Goal: Transaction & Acquisition: Purchase product/service

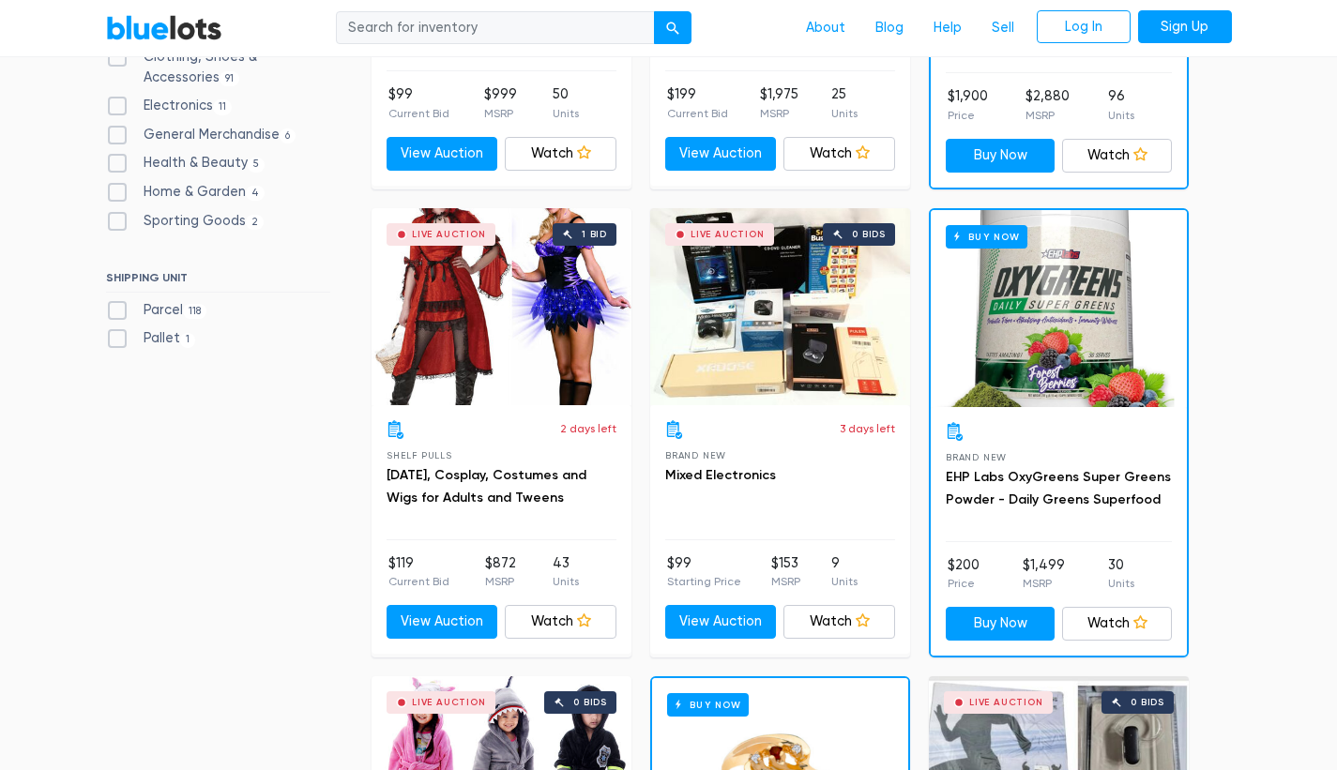
scroll to position [911, 0]
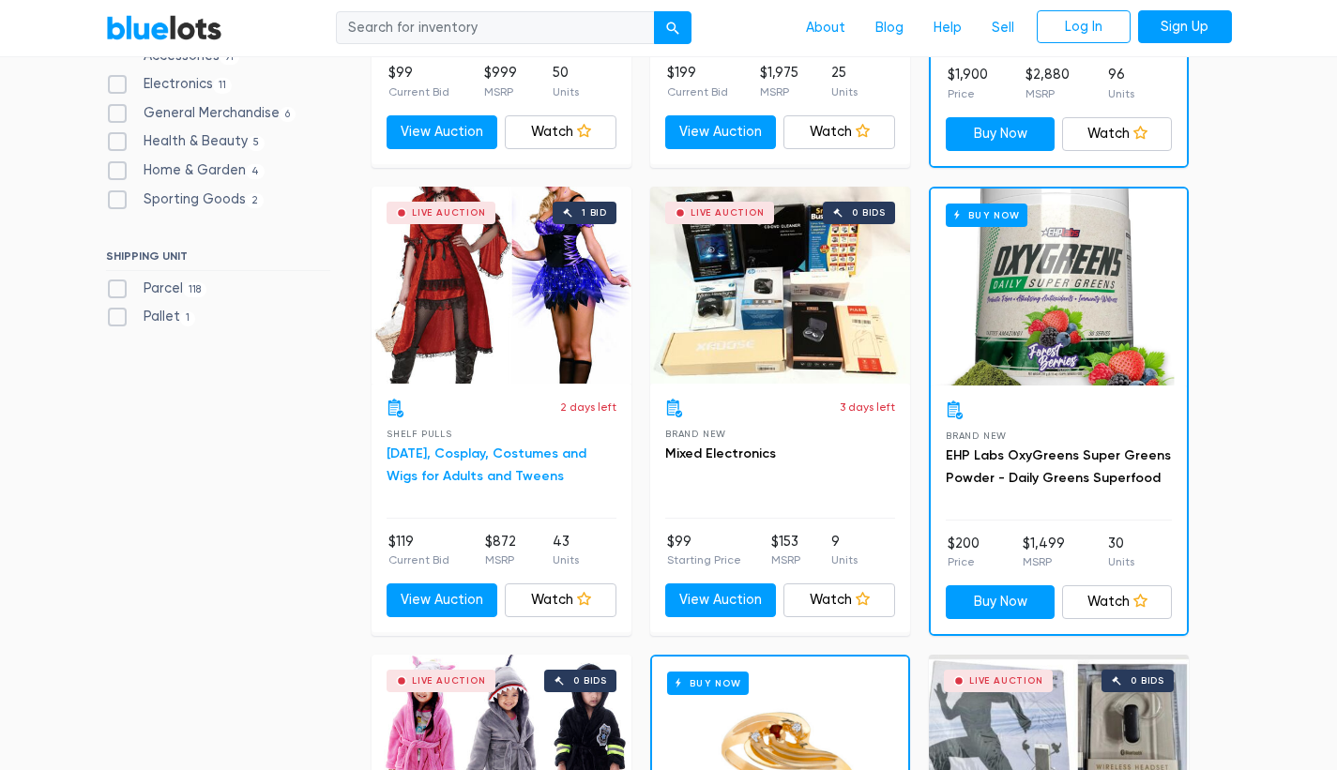
click at [477, 457] on link "Halloween, Cosplay, Costumes and Wigs for Adults and Tweens" at bounding box center [486, 465] width 200 height 38
click at [807, 410] on div "3 days left" at bounding box center [780, 408] width 230 height 19
click at [753, 599] on link "View Auction" at bounding box center [721, 600] width 112 height 34
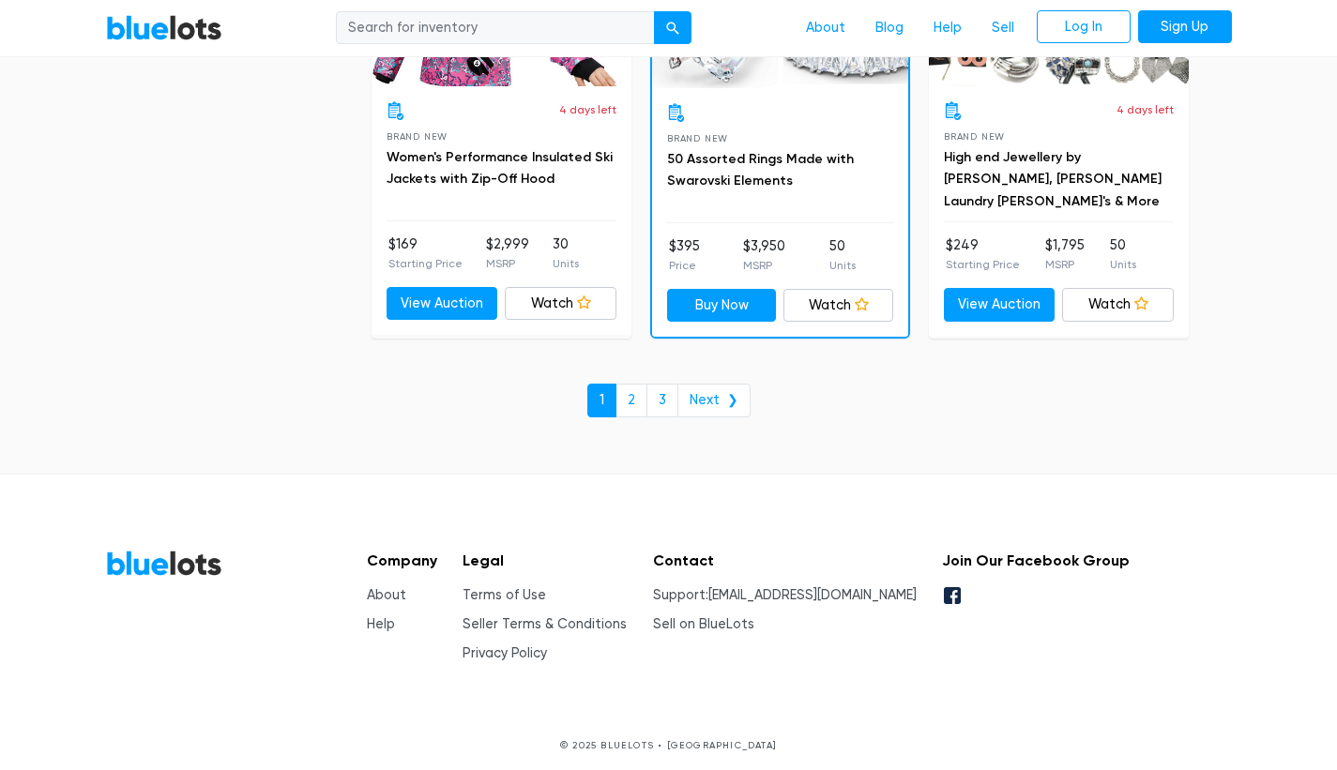
scroll to position [8204, 0]
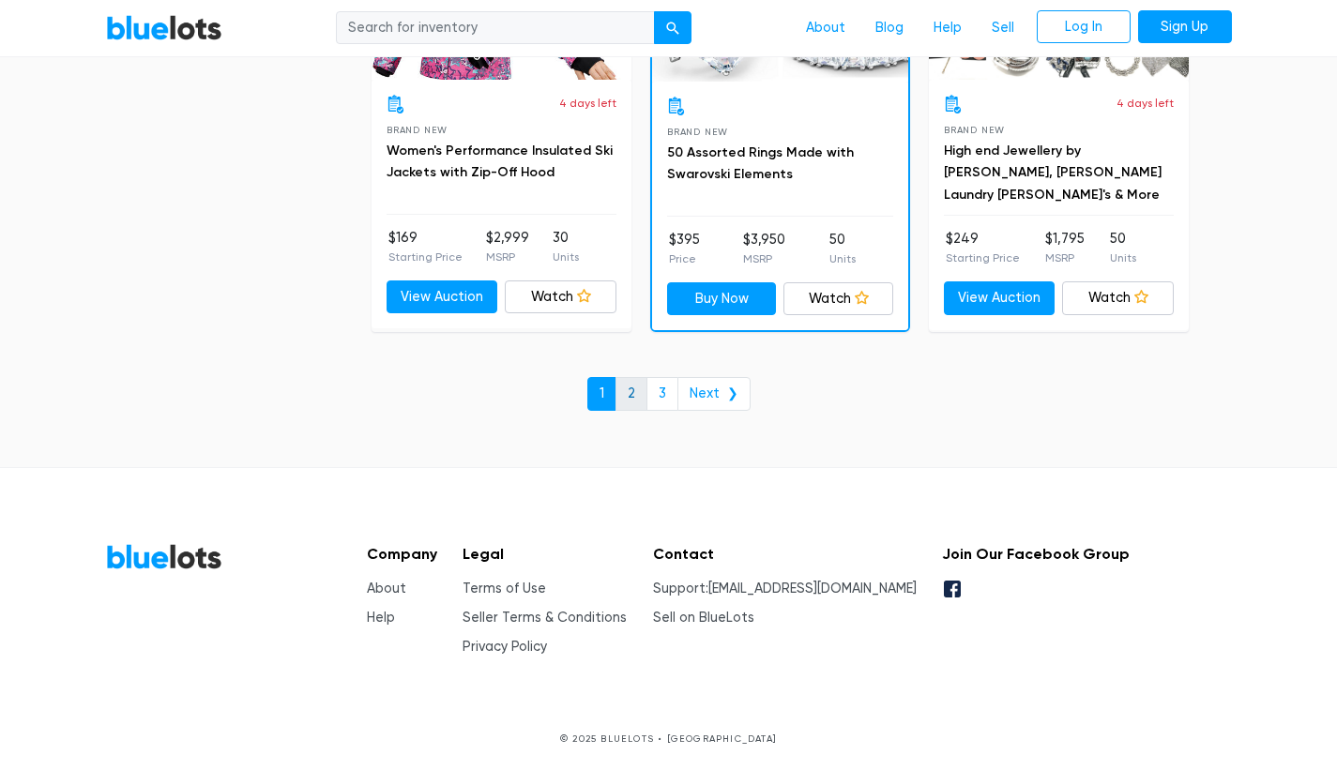
click at [638, 389] on link "2" at bounding box center [631, 394] width 32 height 34
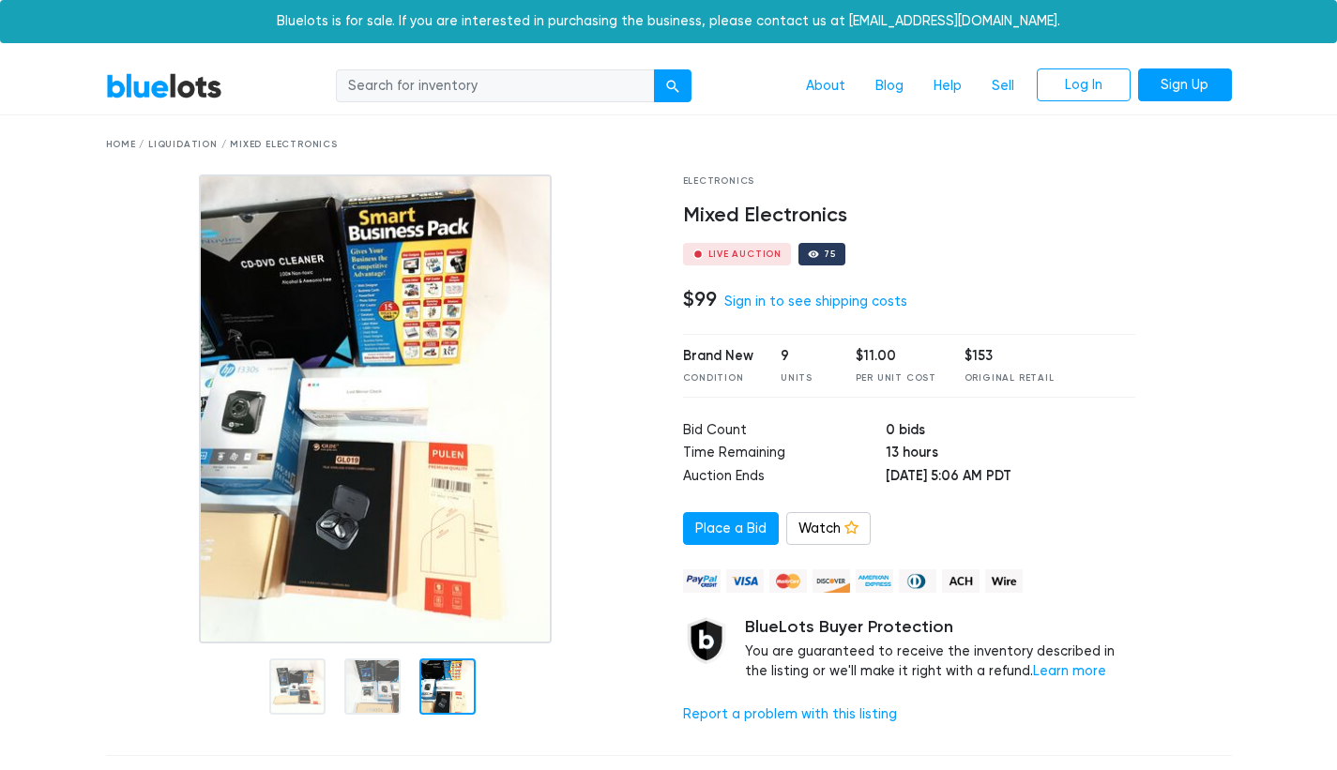
click at [429, 524] on img at bounding box center [375, 408] width 353 height 469
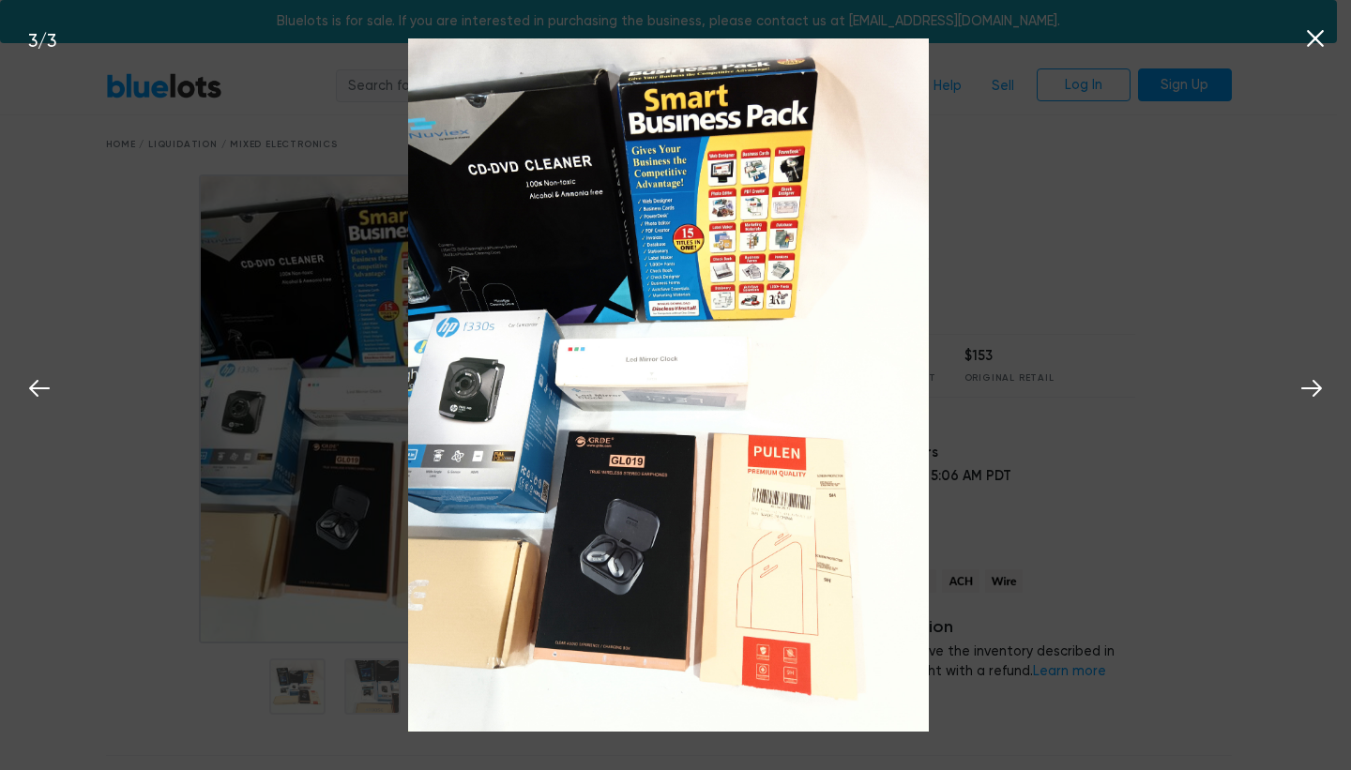
drag, startPoint x: 475, startPoint y: 590, endPoint x: 597, endPoint y: 581, distance: 122.3
click at [597, 581] on img at bounding box center [668, 384] width 520 height 693
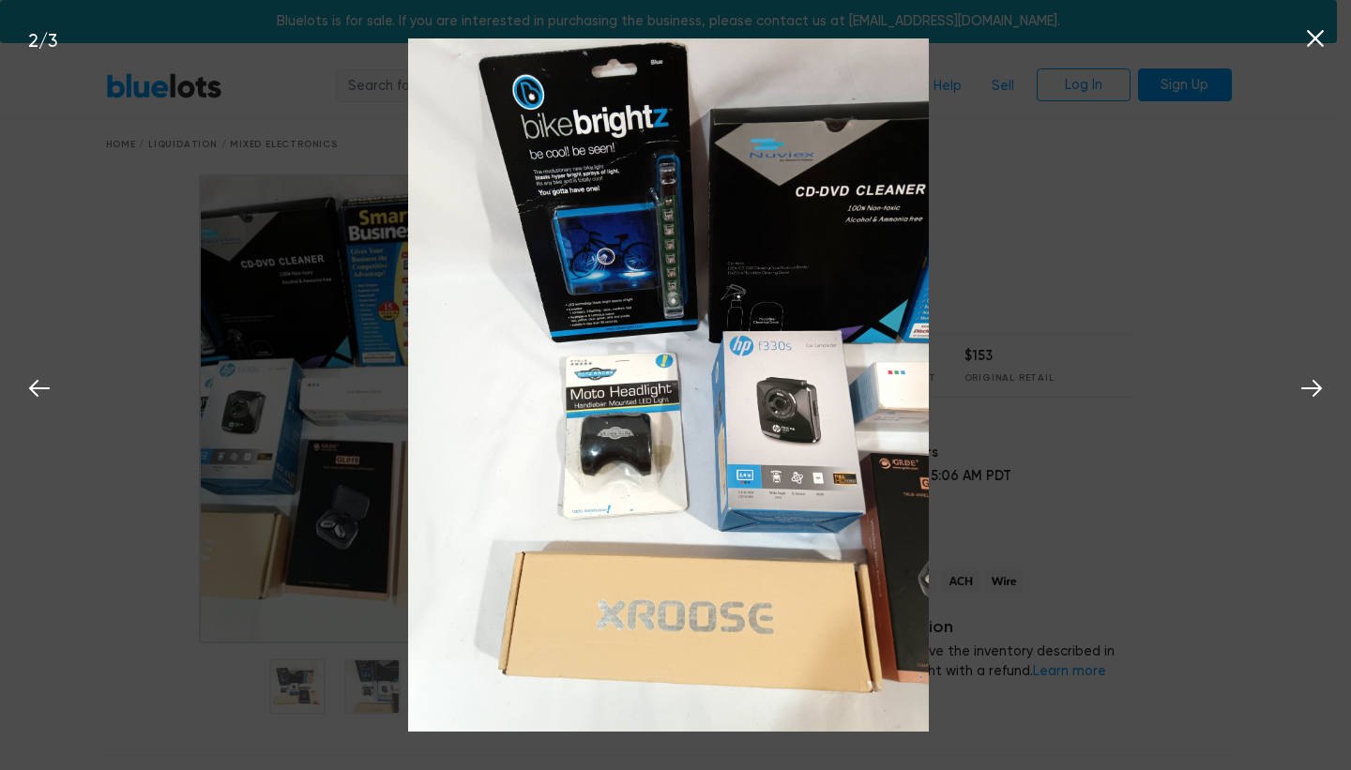
click at [1237, 281] on div "2 / 3" at bounding box center [675, 385] width 1351 height 770
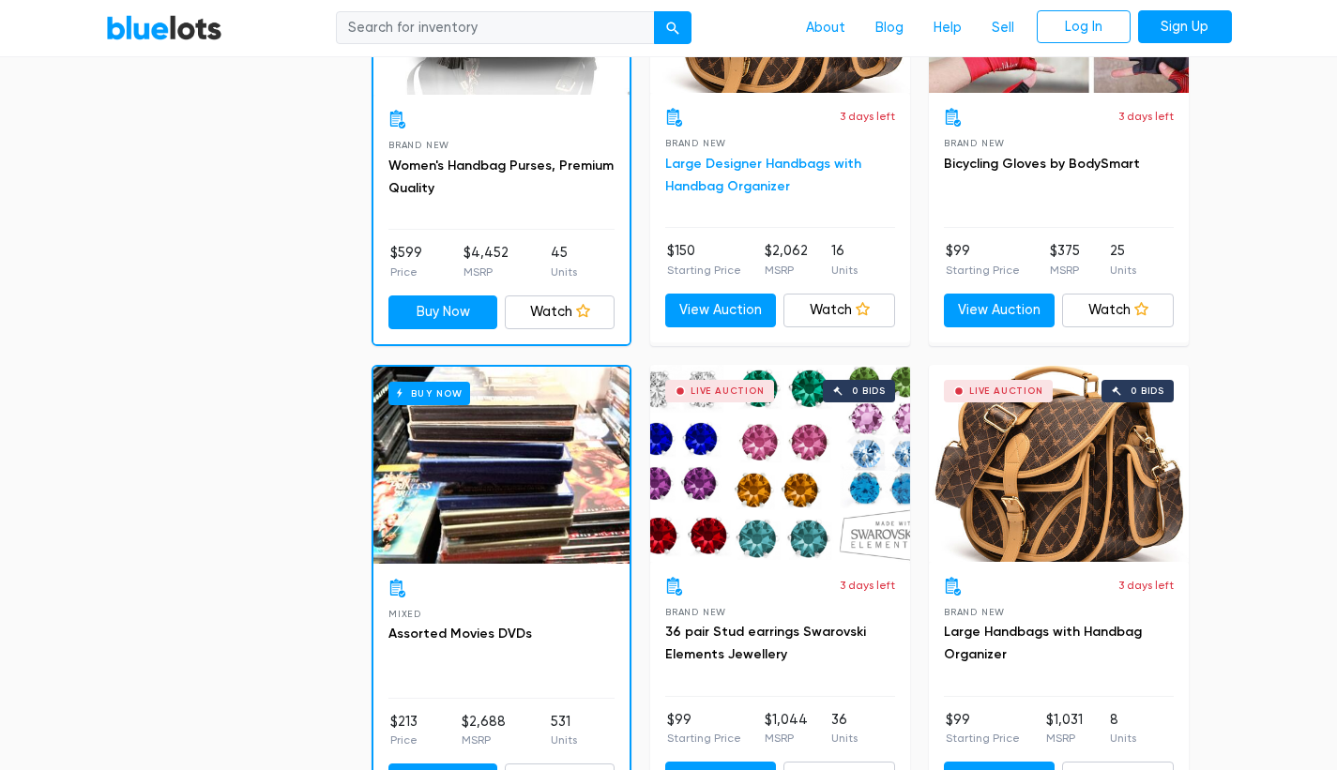
scroll to position [1869, 0]
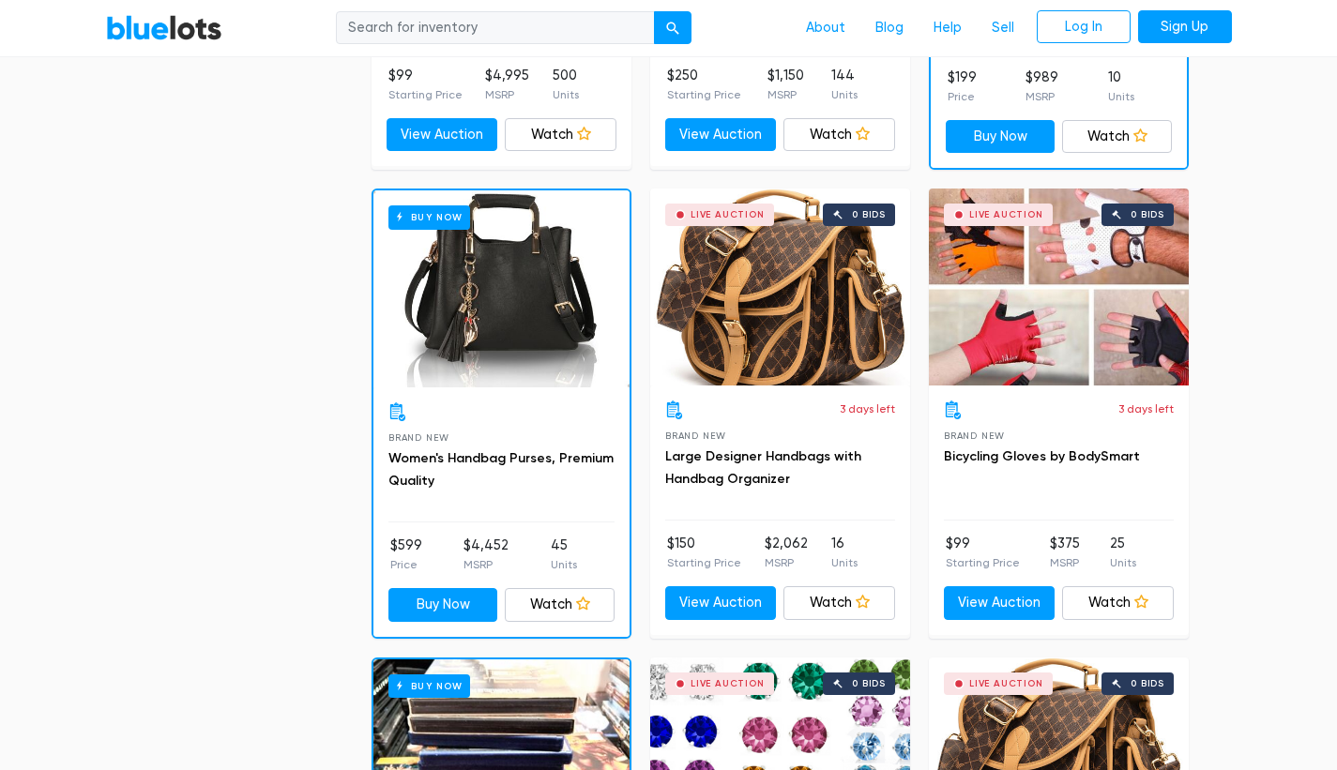
click at [797, 331] on div "Live Auction 0 bids" at bounding box center [780, 287] width 260 height 197
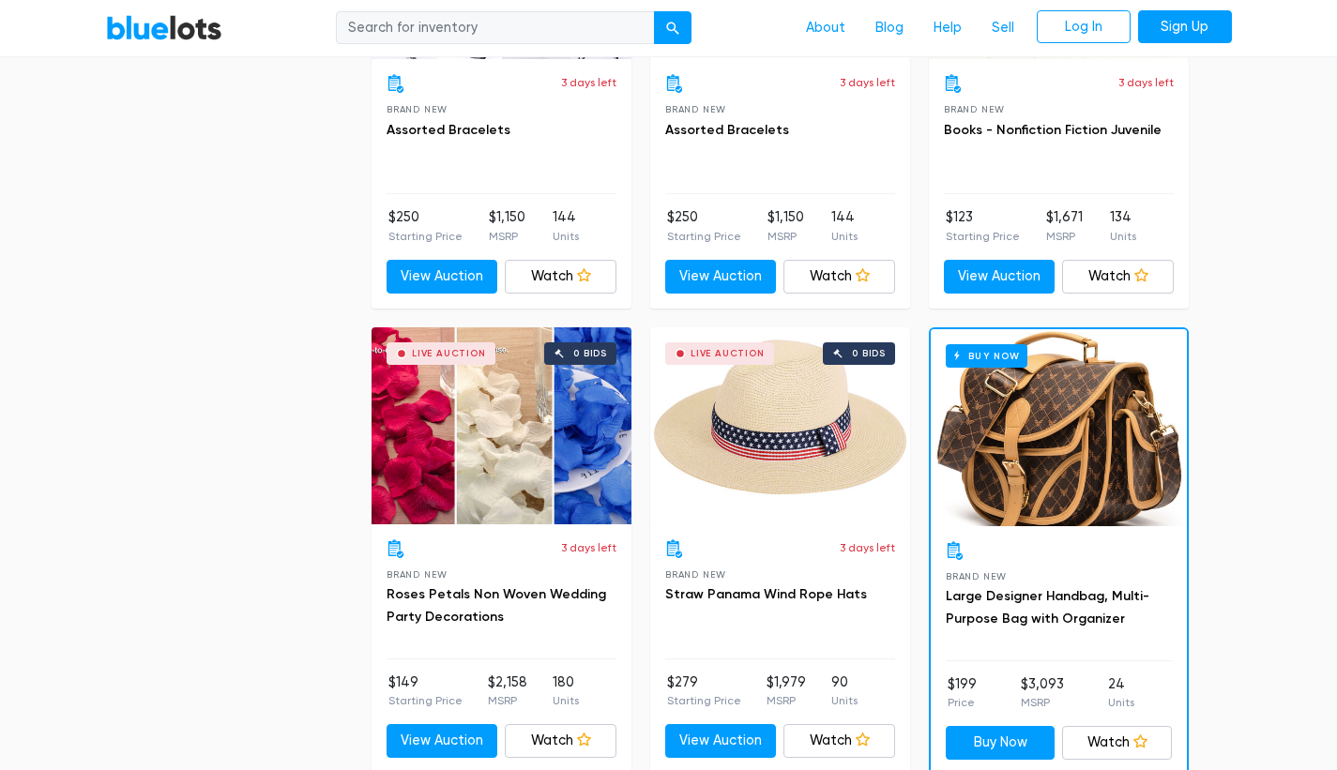
scroll to position [7761, 0]
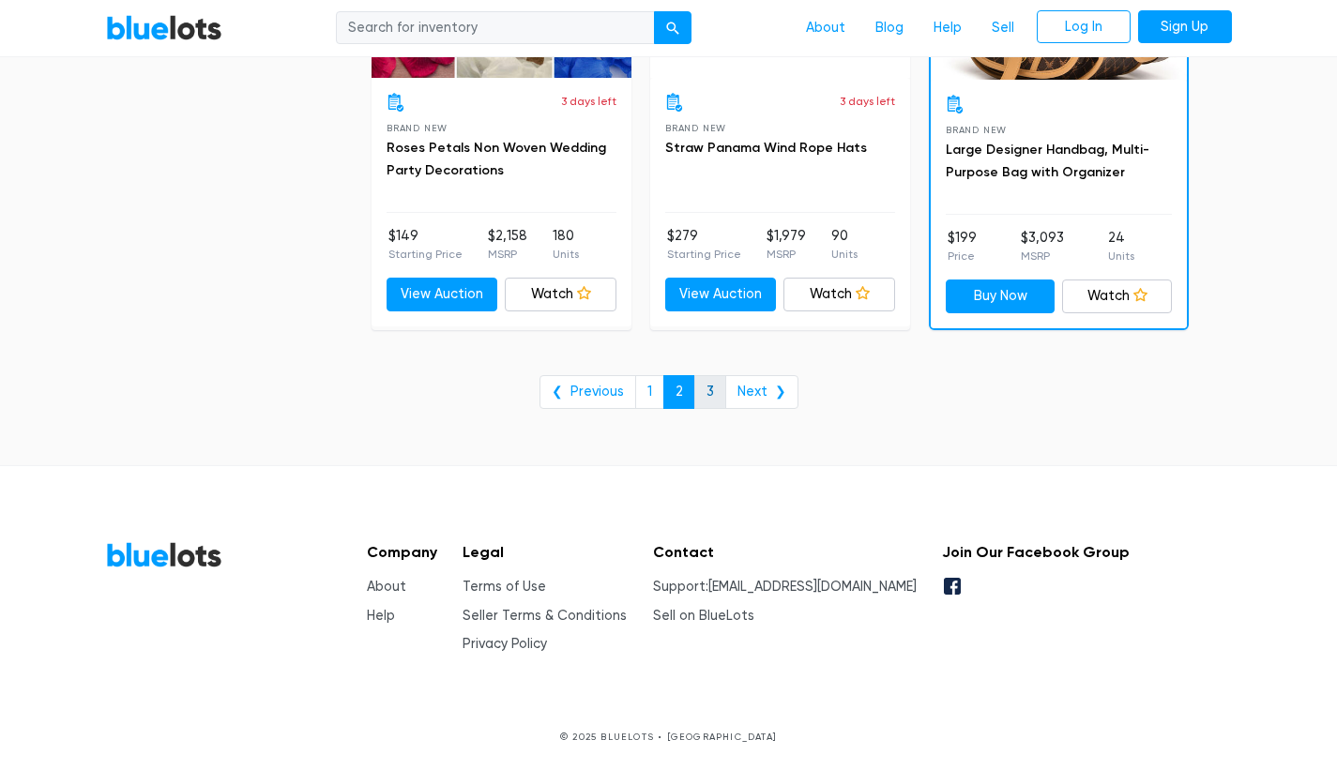
click at [716, 391] on link "3" at bounding box center [710, 392] width 32 height 34
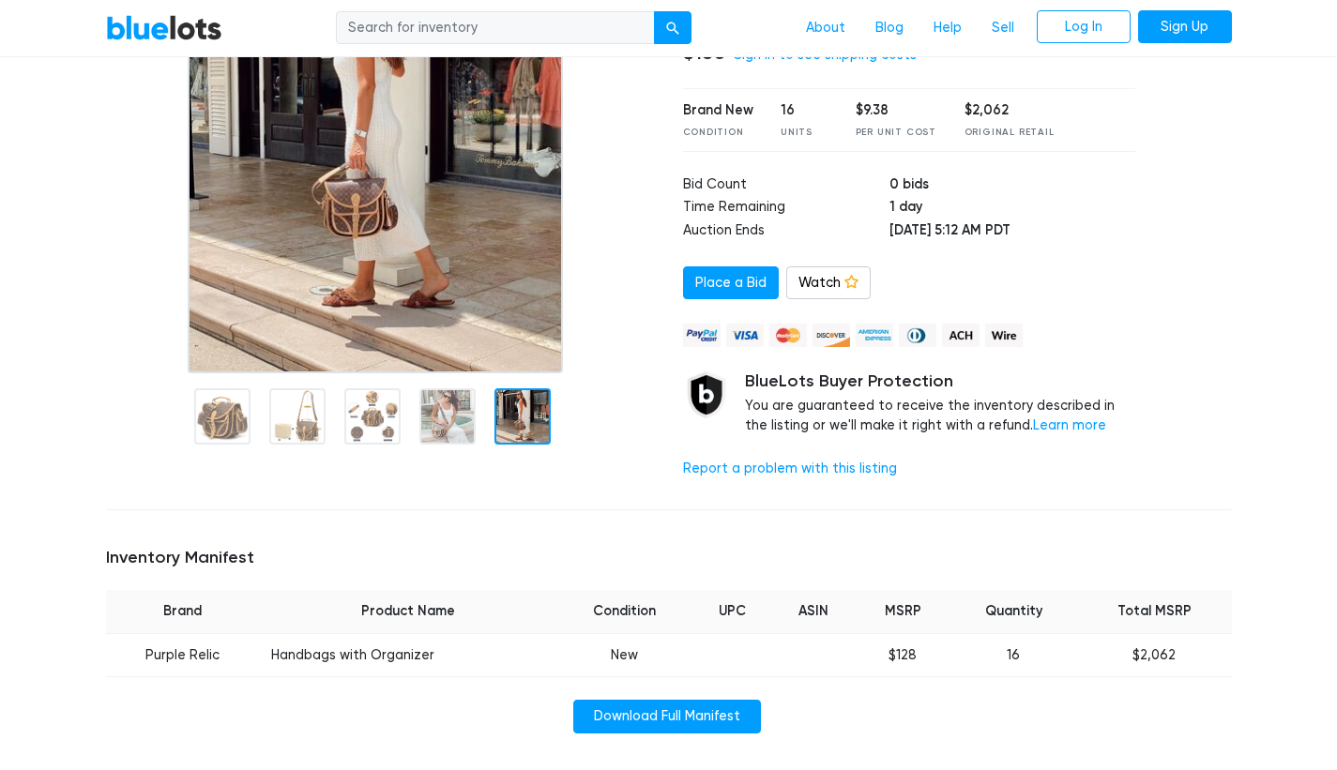
scroll to position [281, 0]
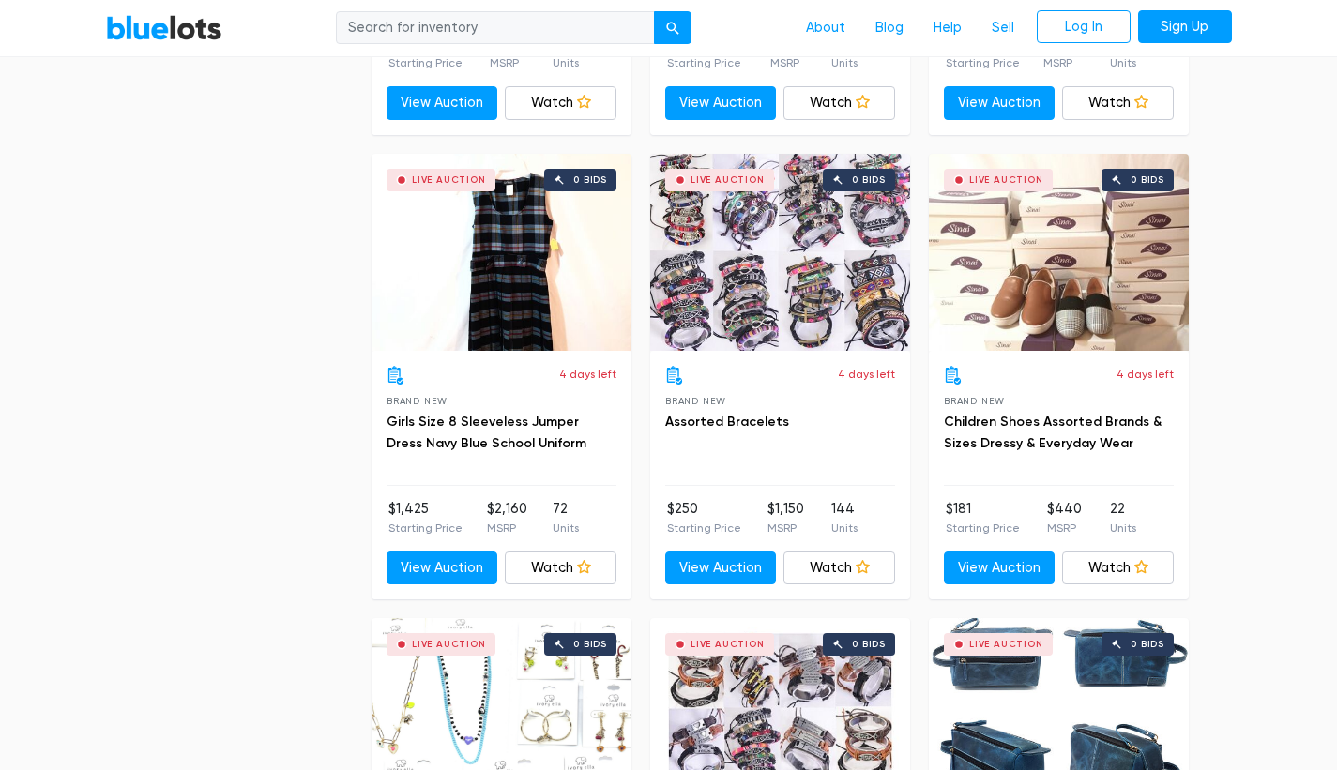
scroll to position [3504, 0]
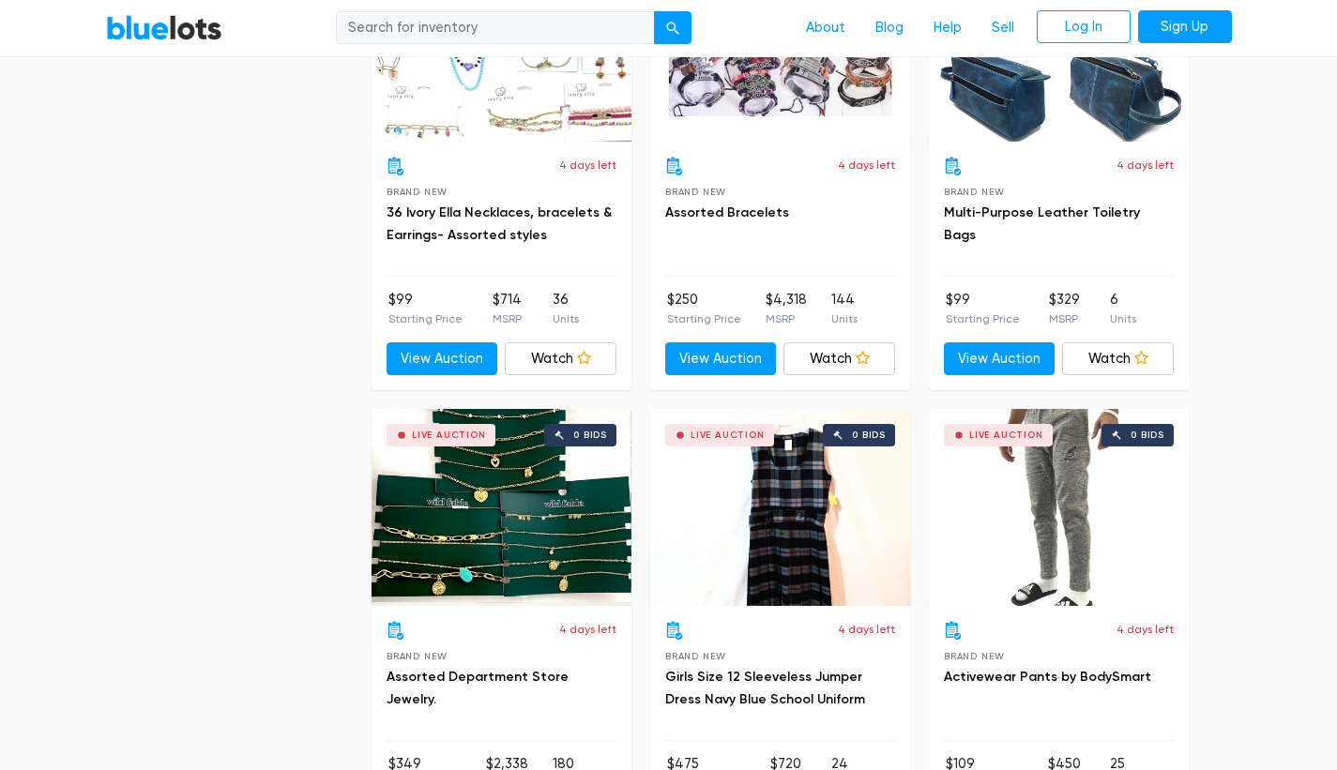
click at [213, 42] on div "BlueLots About Blog Help Sell Log In Sign Up" at bounding box center [669, 28] width 1154 height 36
click at [159, 33] on link "BlueLots" at bounding box center [164, 27] width 116 height 27
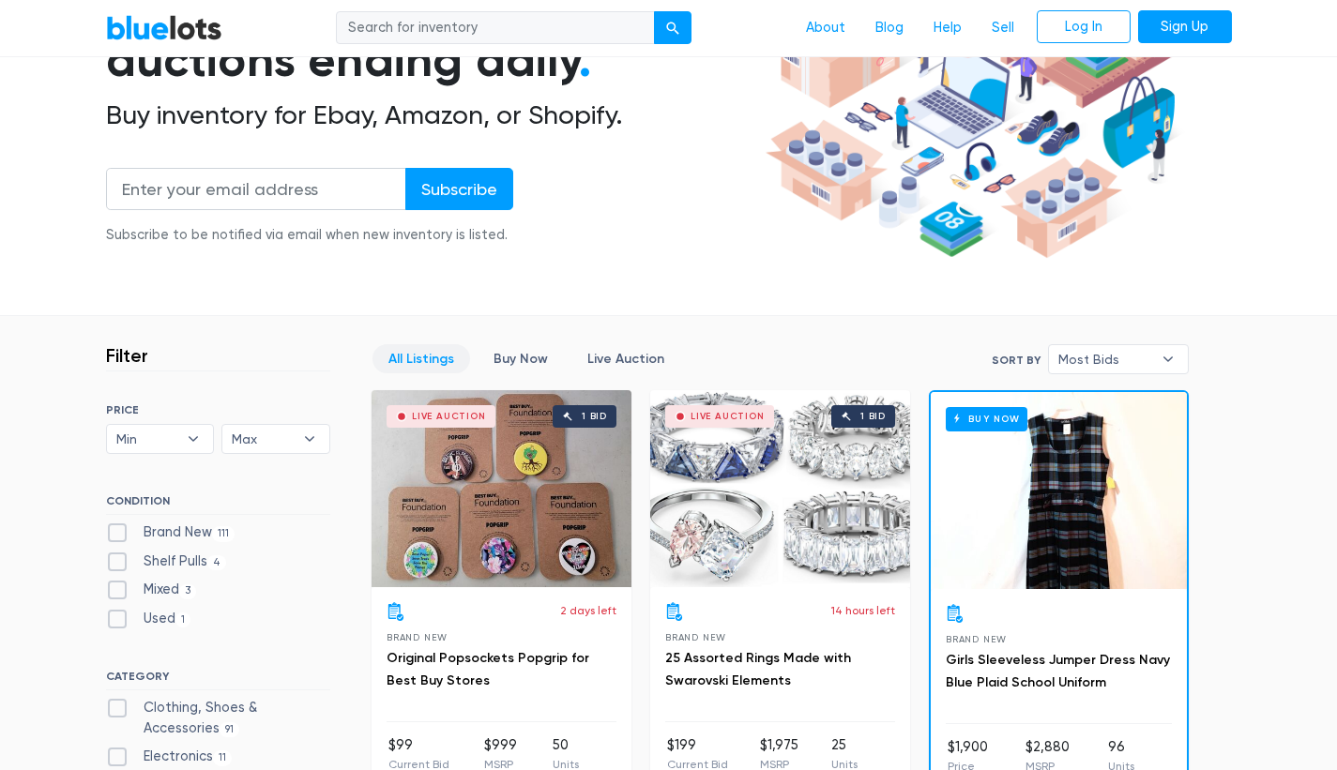
scroll to position [242, 0]
